Goal: Information Seeking & Learning: Learn about a topic

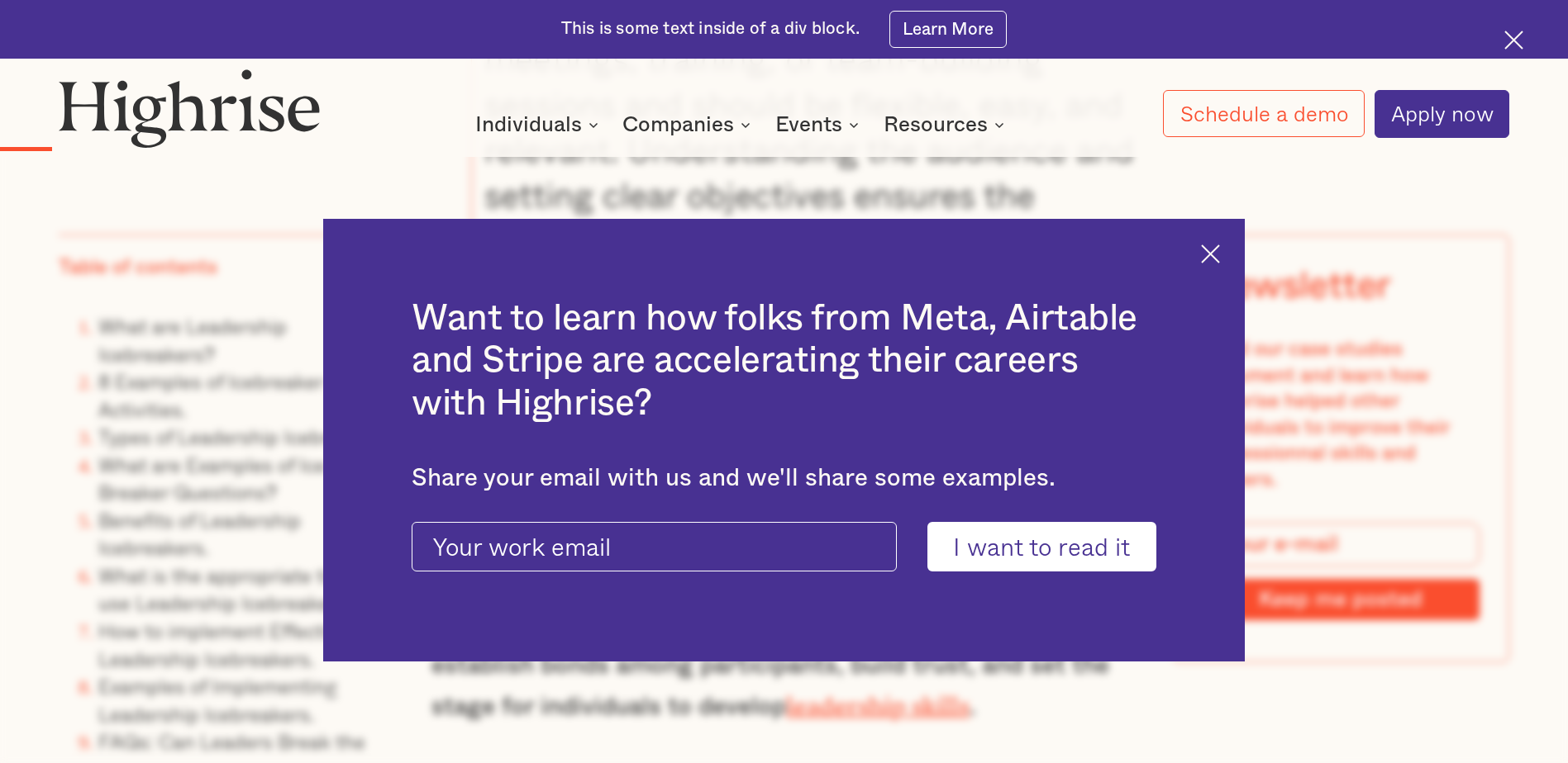
scroll to position [3304, 0]
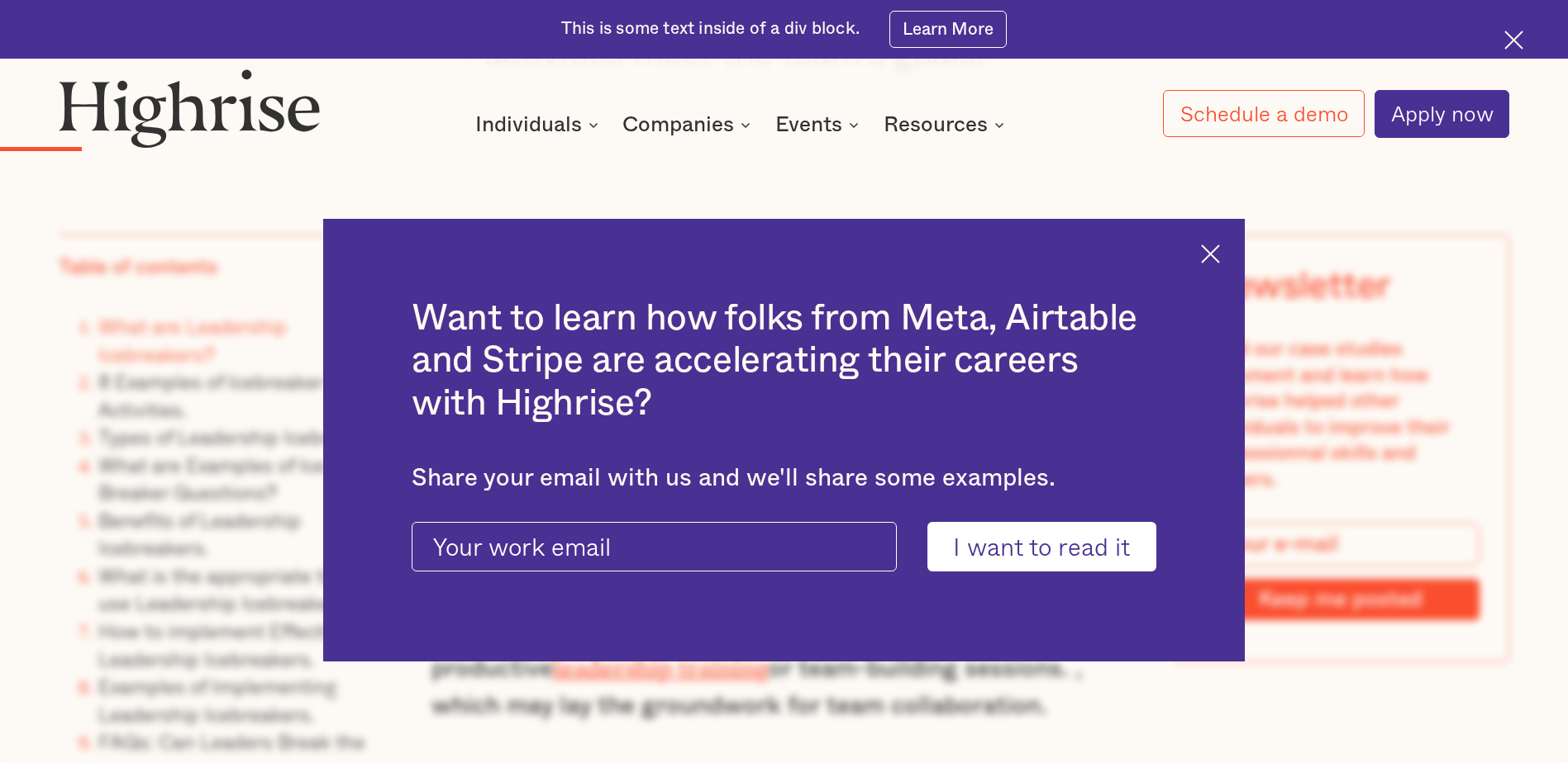
click at [1220, 256] on img at bounding box center [1209, 254] width 19 height 19
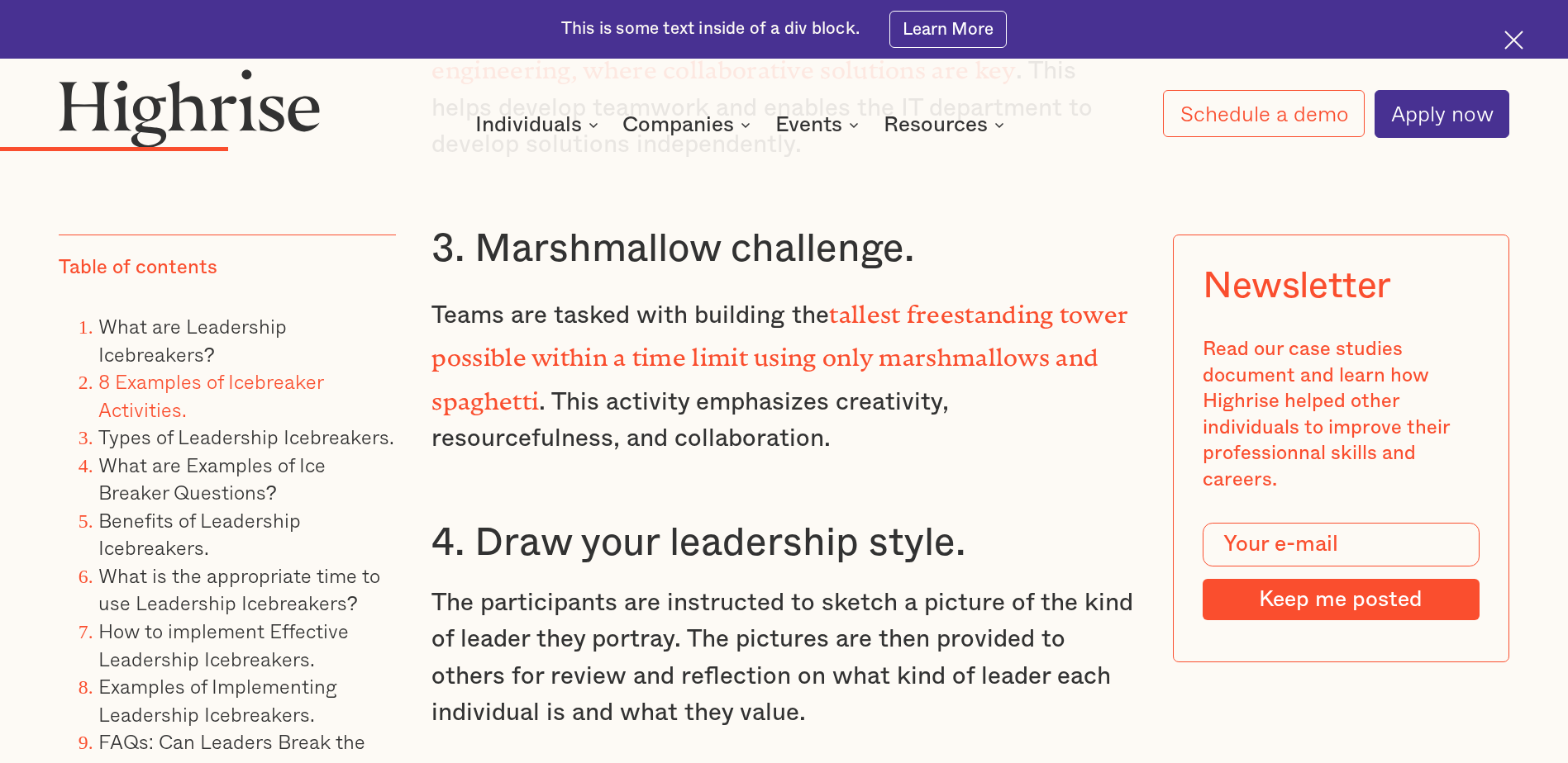
scroll to position [5866, 0]
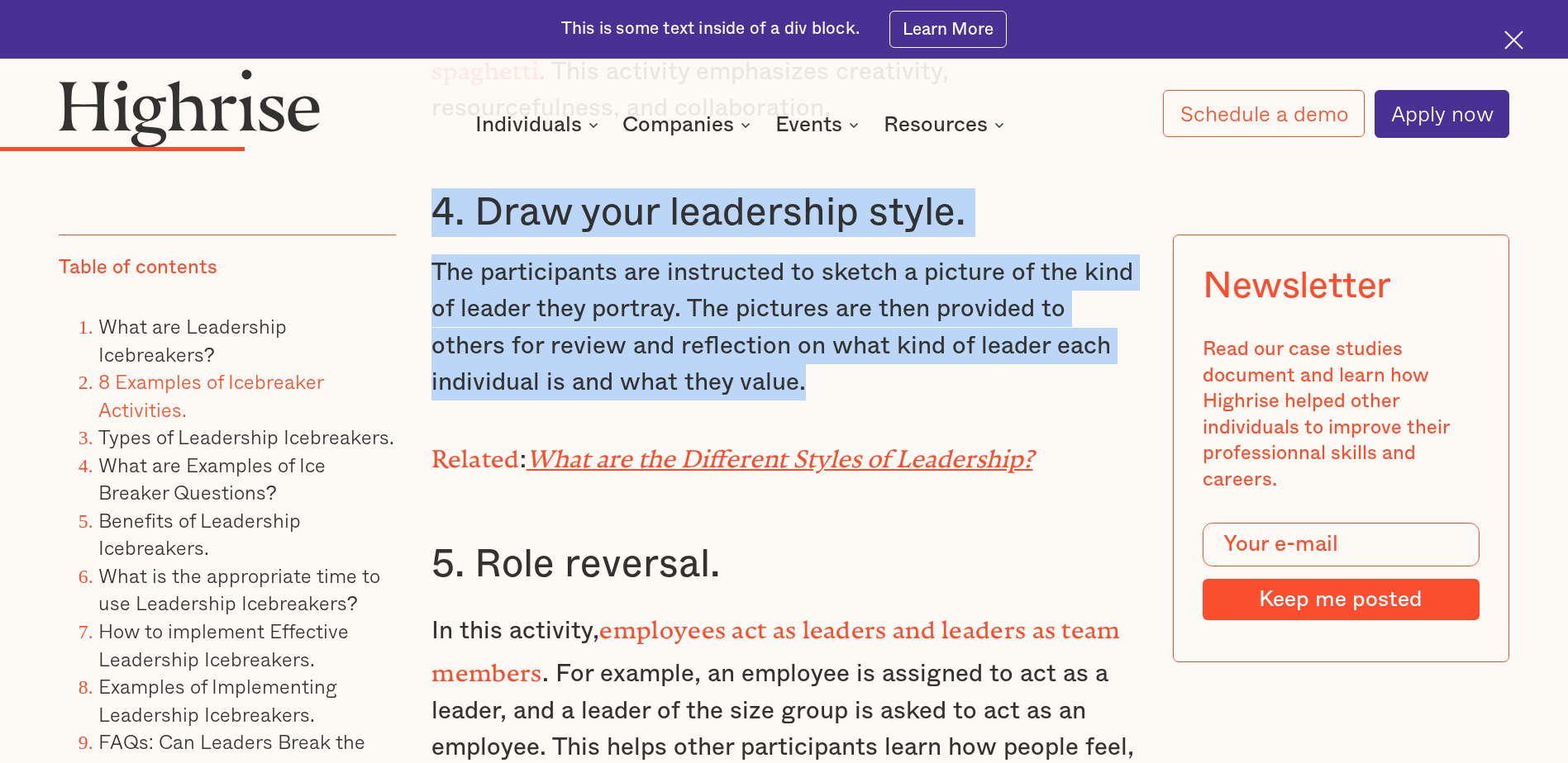
drag, startPoint x: 802, startPoint y: 376, endPoint x: 415, endPoint y: 195, distance: 427.2
copy div "4. Draw your leadership style. The participants are instructed to sketch a pict…"
click at [687, 254] on p "The participants are instructed to sketch a picture of the kind of leader they …" at bounding box center [784, 327] width 704 height 147
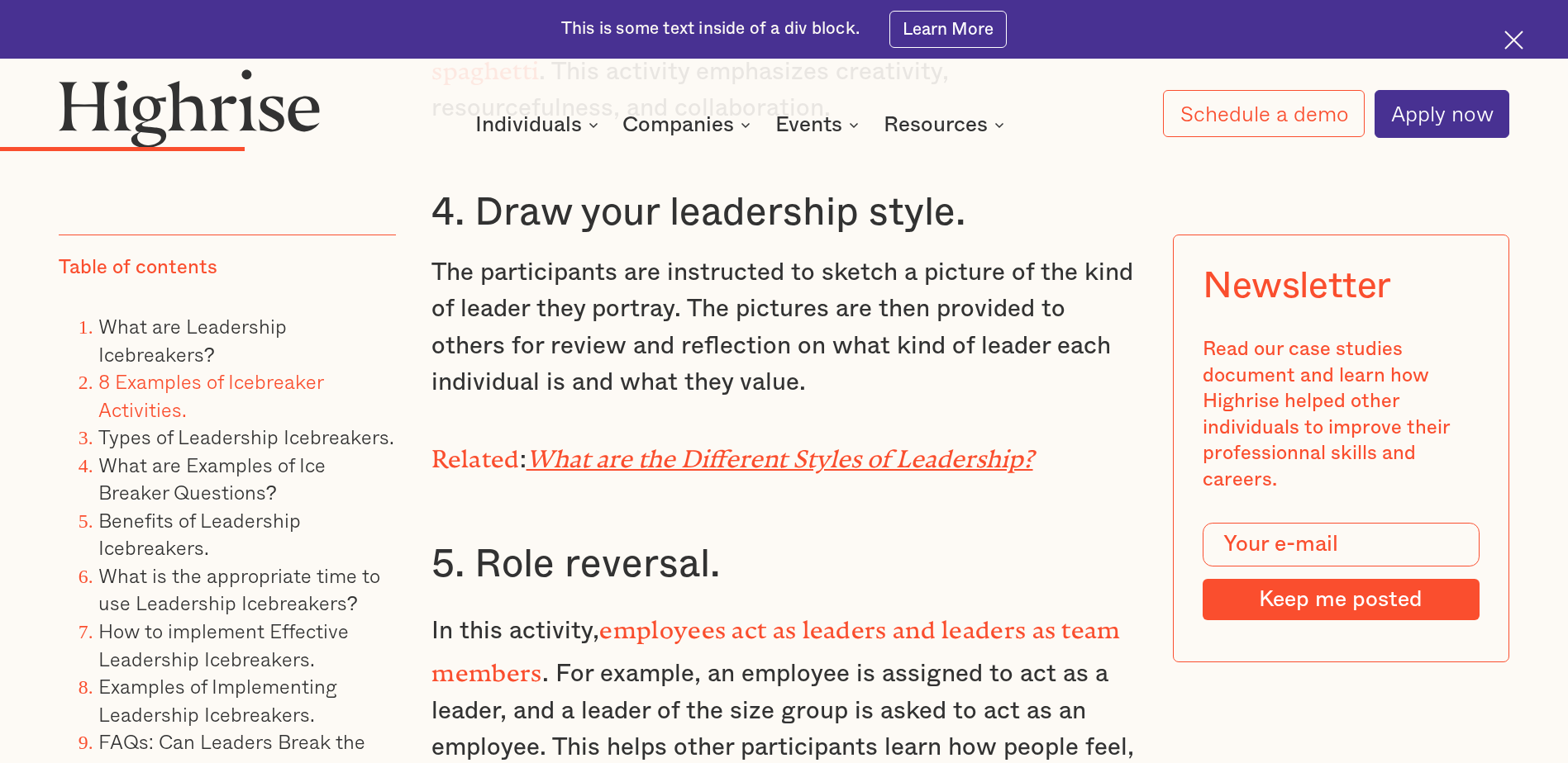
click at [803, 369] on p "The participants are instructed to sketch a picture of the kind of leader they …" at bounding box center [784, 327] width 704 height 147
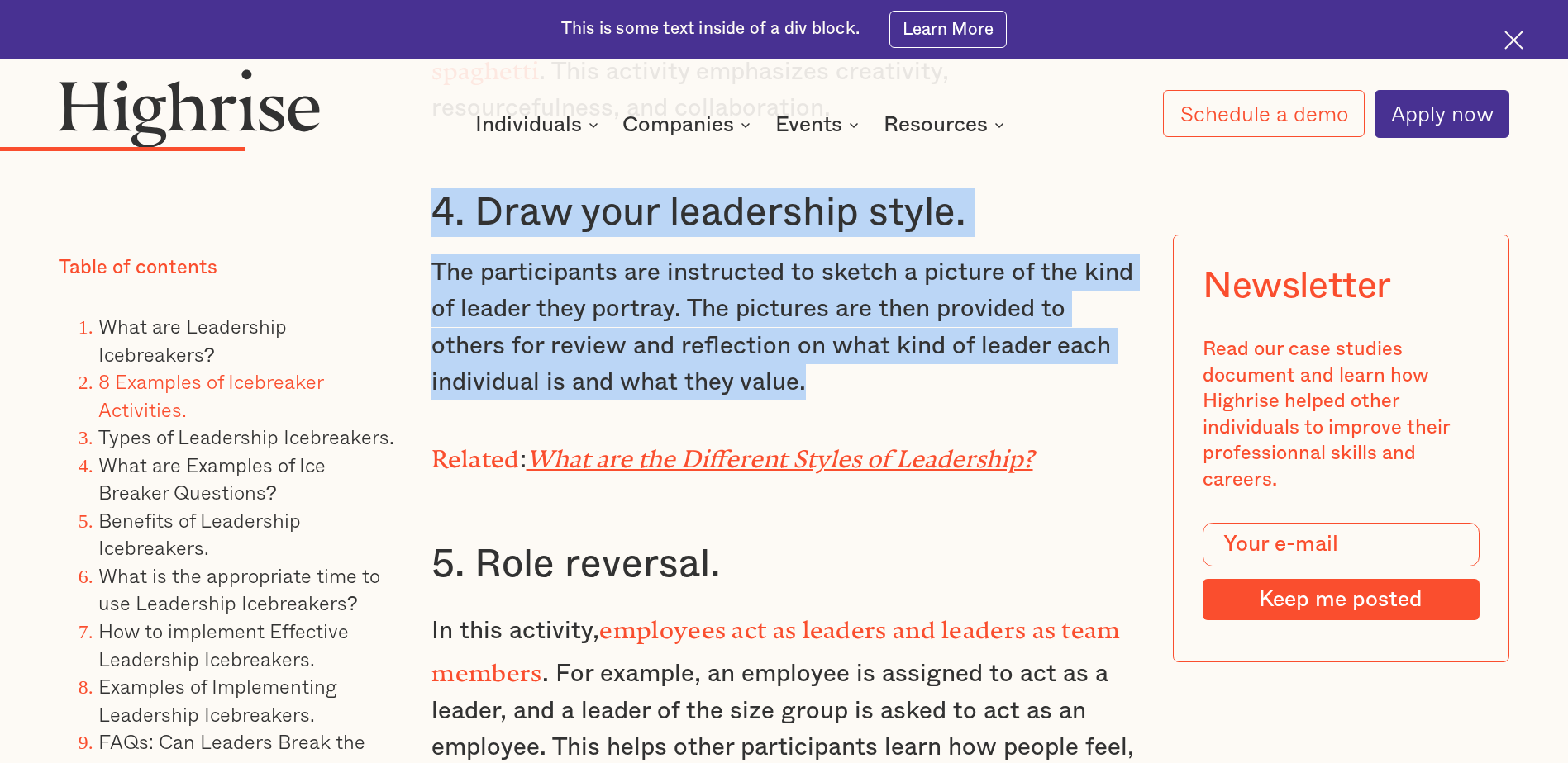
drag, startPoint x: 803, startPoint y: 369, endPoint x: 435, endPoint y: 200, distance: 405.0
copy div "4. Draw your leadership style. The participants are instructed to sketch a pict…"
click at [823, 312] on p "The participants are instructed to sketch a picture of the kind of leader they …" at bounding box center [784, 327] width 704 height 147
